Goal: Task Accomplishment & Management: Manage account settings

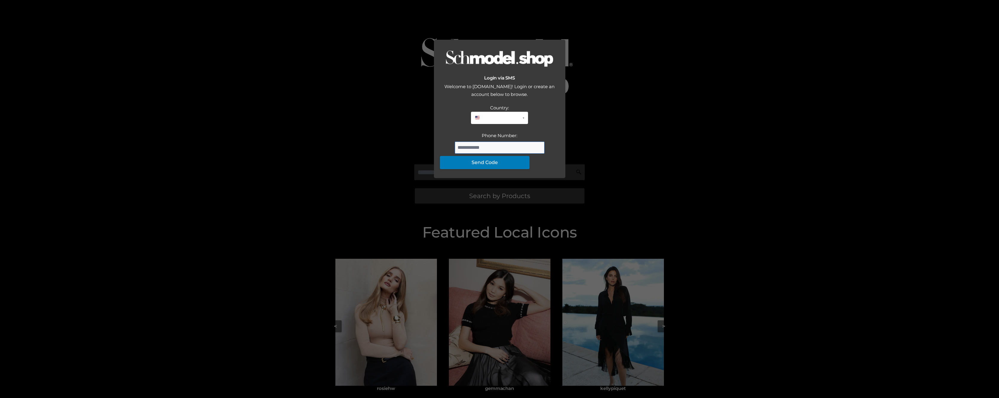
click at [484, 154] on input "Phone Number:" at bounding box center [500, 148] width 90 height 12
type input "**********"
click at [502, 169] on button "Send Code" at bounding box center [485, 162] width 90 height 13
click at [771, 188] on div "Login via SMS Welcome to [DOMAIN_NAME]! Login or create an account below to bro…" at bounding box center [499, 199] width 999 height 398
click at [762, 191] on div "Login via SMS Welcome to [DOMAIN_NAME]! Login or create an account below to bro…" at bounding box center [499, 199] width 999 height 398
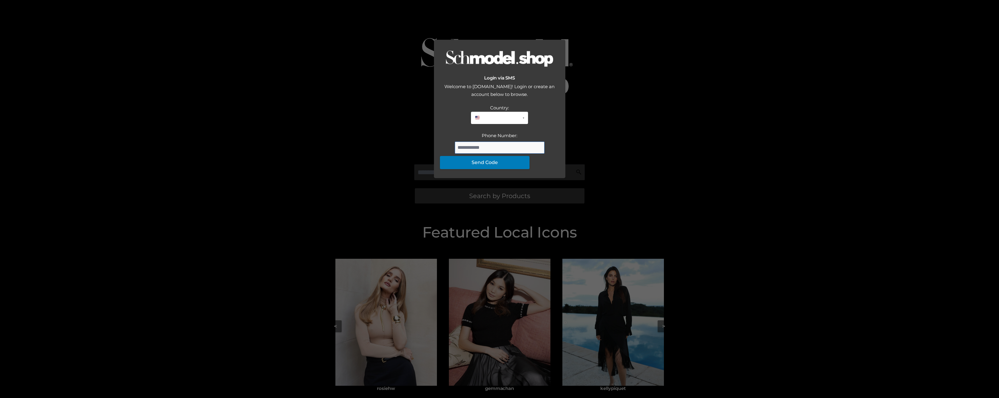
drag, startPoint x: 499, startPoint y: 240, endPoint x: 744, endPoint y: 228, distance: 245.2
click at [501, 154] on input "Phone Number:" at bounding box center [500, 148] width 90 height 12
type input "**********"
click at [514, 169] on button "Send Code" at bounding box center [485, 162] width 90 height 13
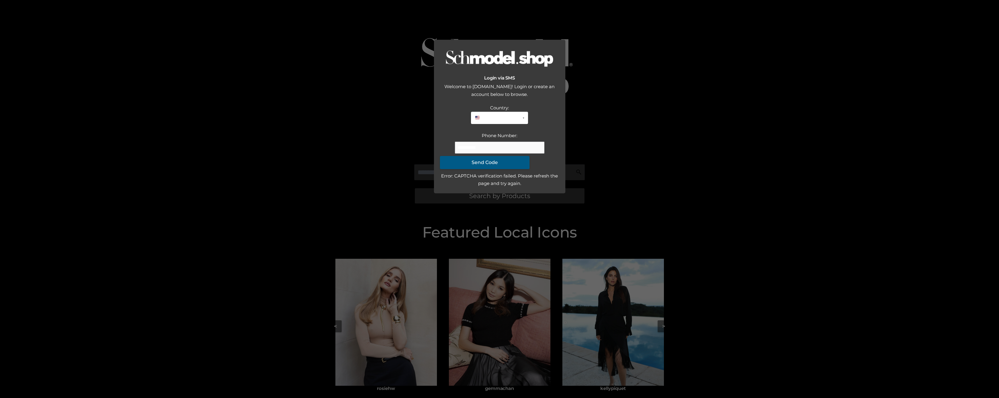
click at [502, 169] on button "Send Code" at bounding box center [485, 162] width 90 height 13
click at [712, 104] on div "Login via SMS Welcome to [DOMAIN_NAME]! Login or create an account below to bro…" at bounding box center [499, 199] width 999 height 398
